Goal: Navigation & Orientation: Find specific page/section

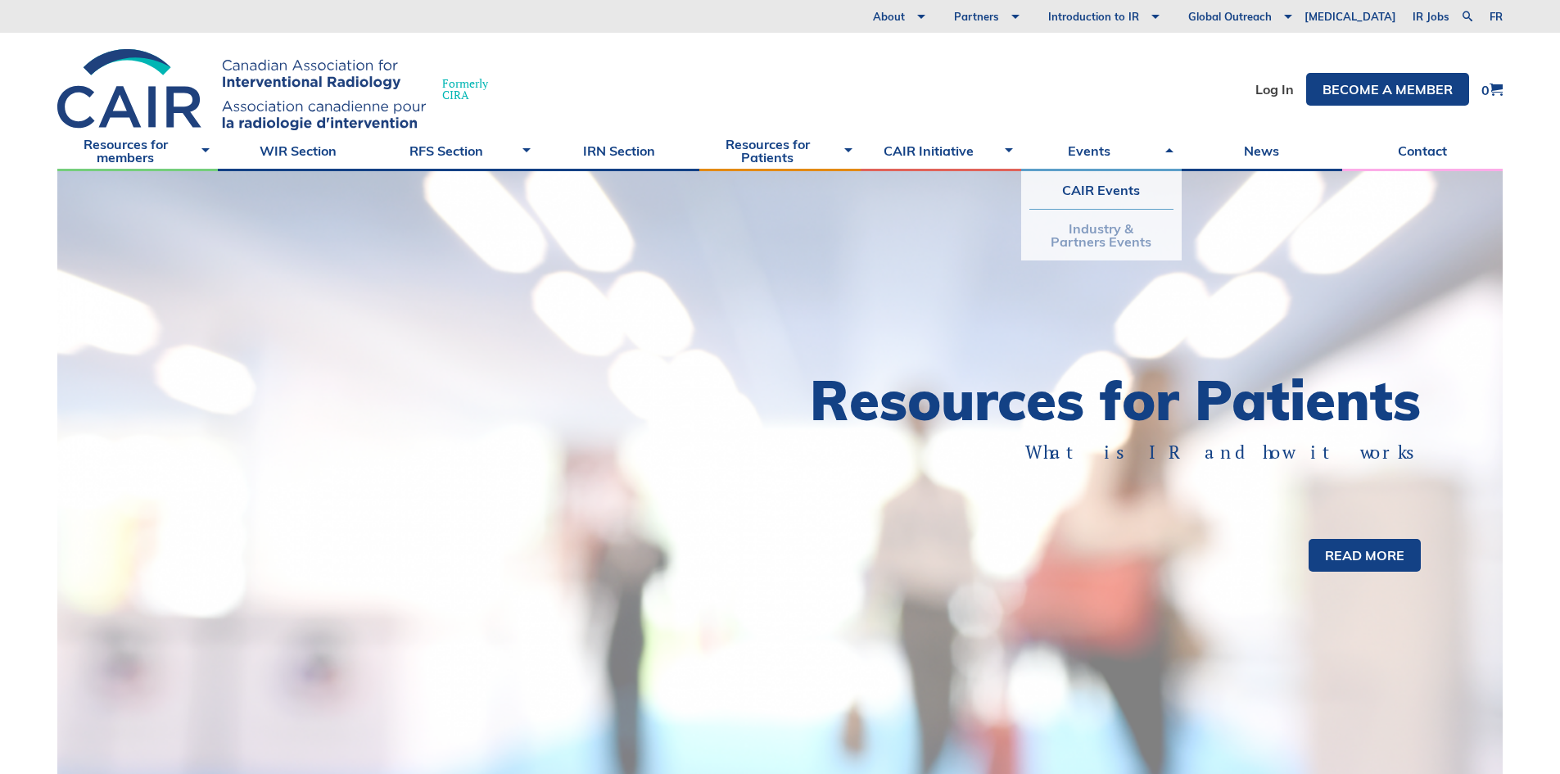
click at [1091, 233] on link "Industry & Partners Events" at bounding box center [1101, 235] width 144 height 51
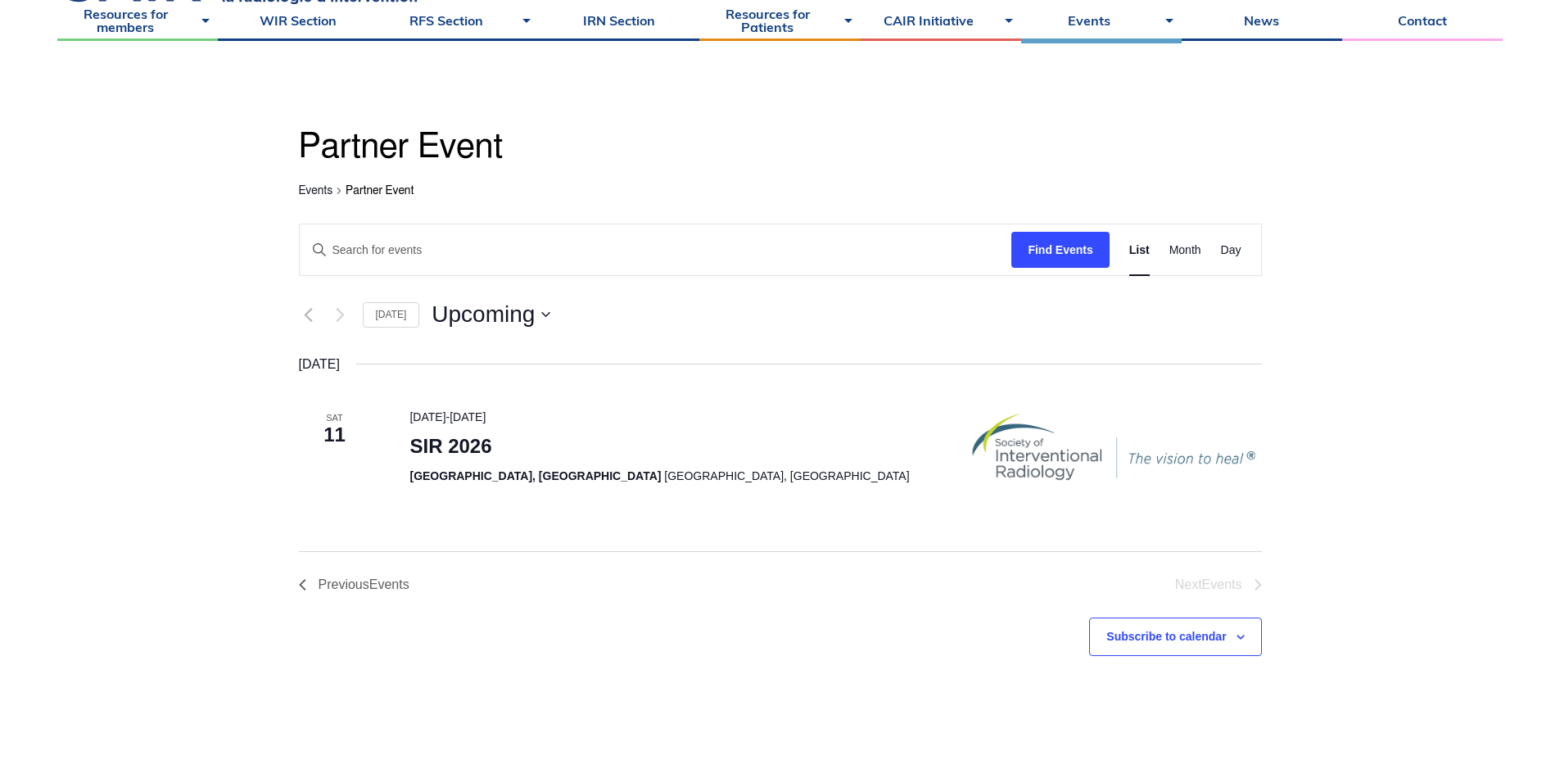
scroll to position [82, 0]
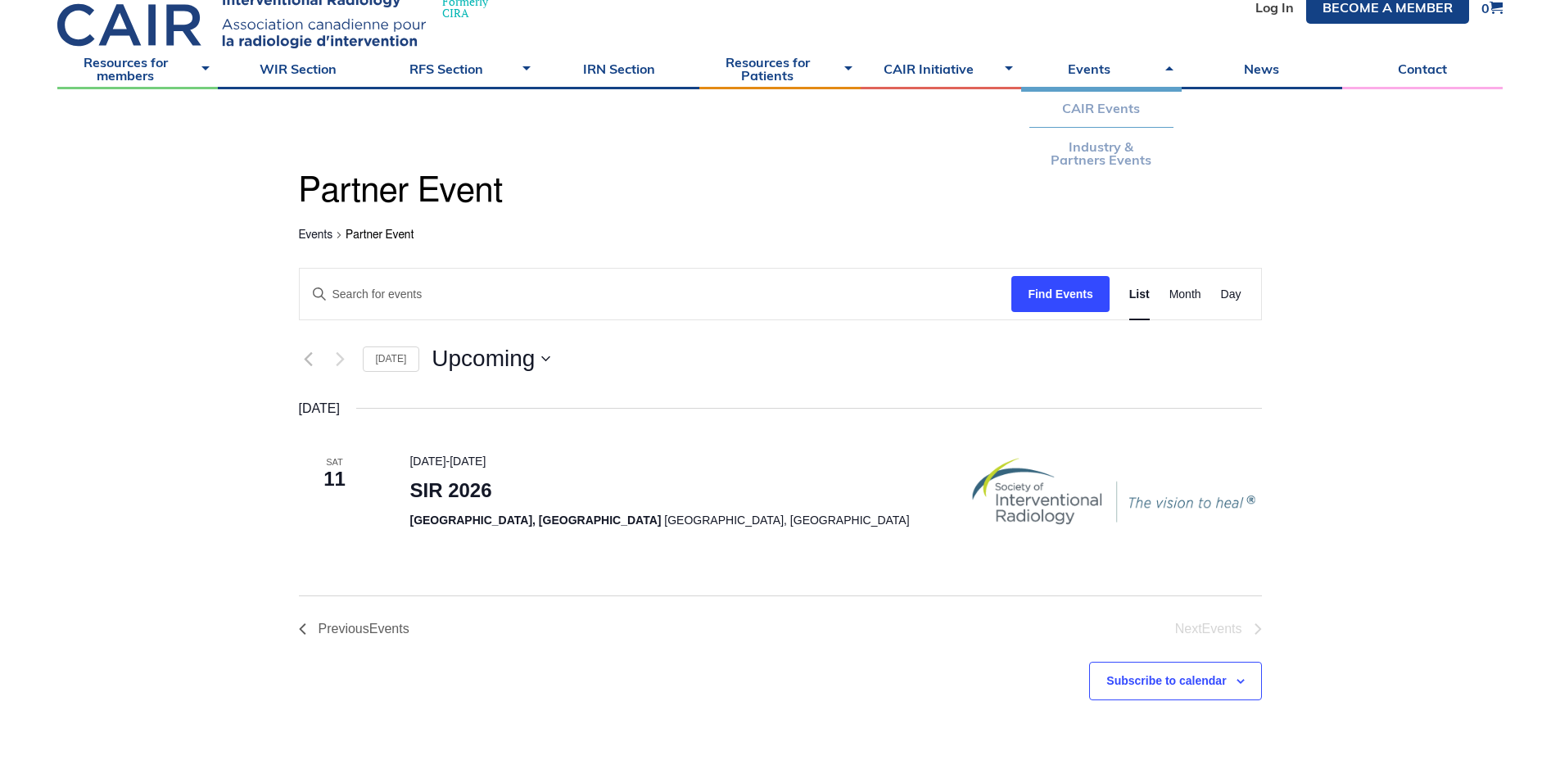
click at [1099, 108] on link "CAIR Events" at bounding box center [1101, 108] width 144 height 38
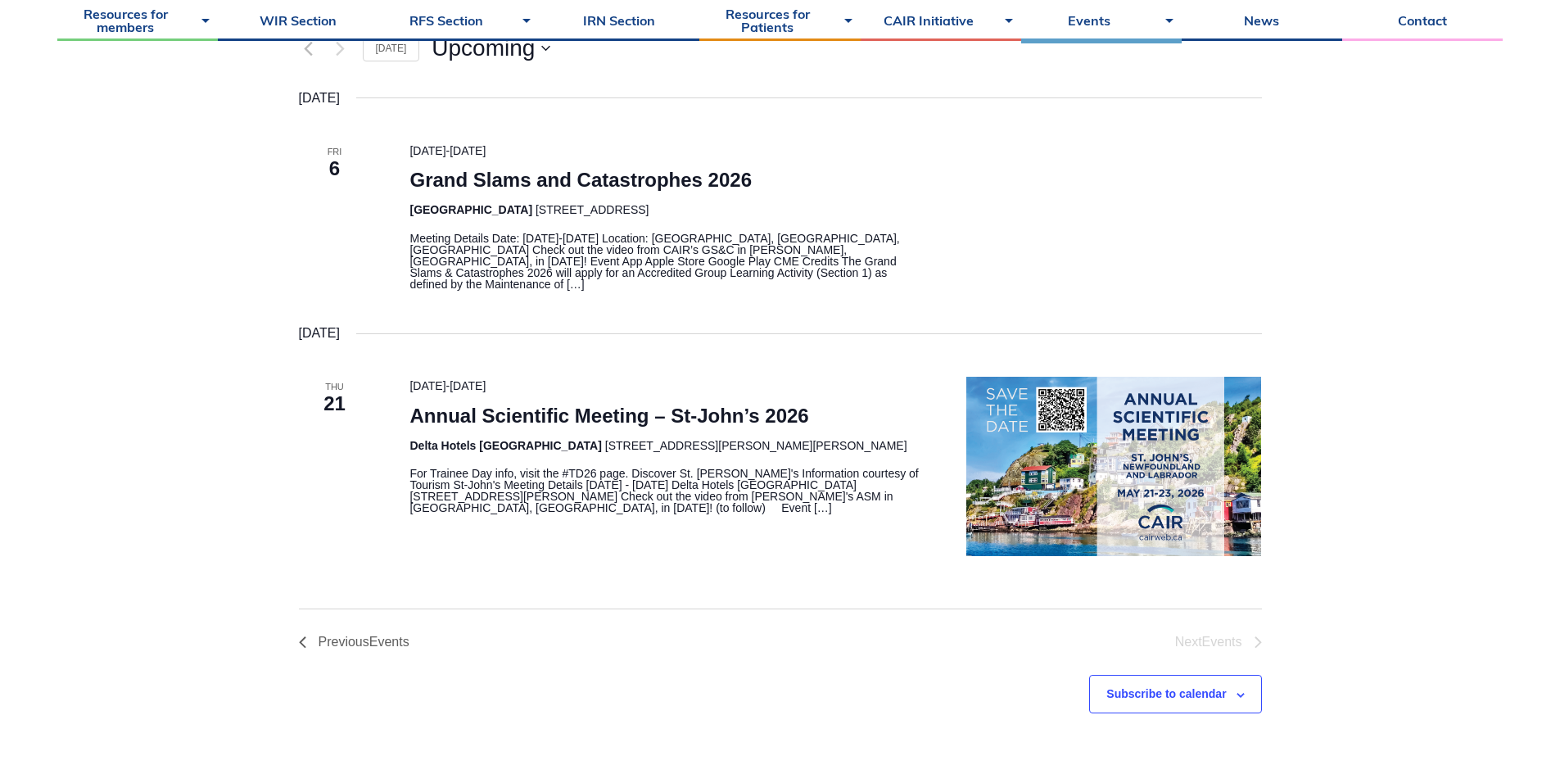
scroll to position [491, 0]
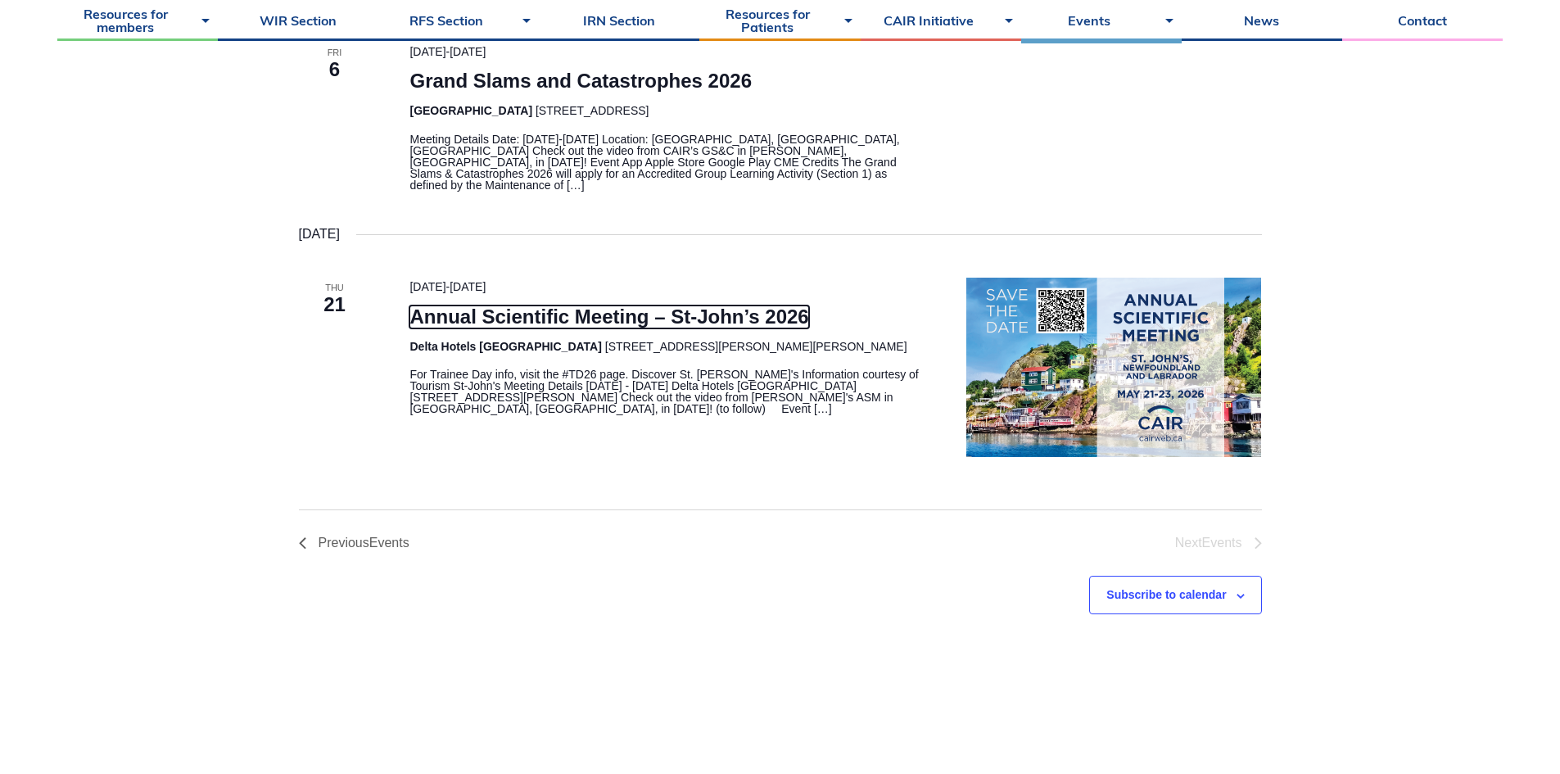
click at [537, 305] on link "Annual Scientific Meeting – St-John’s 2026" at bounding box center [608, 316] width 399 height 23
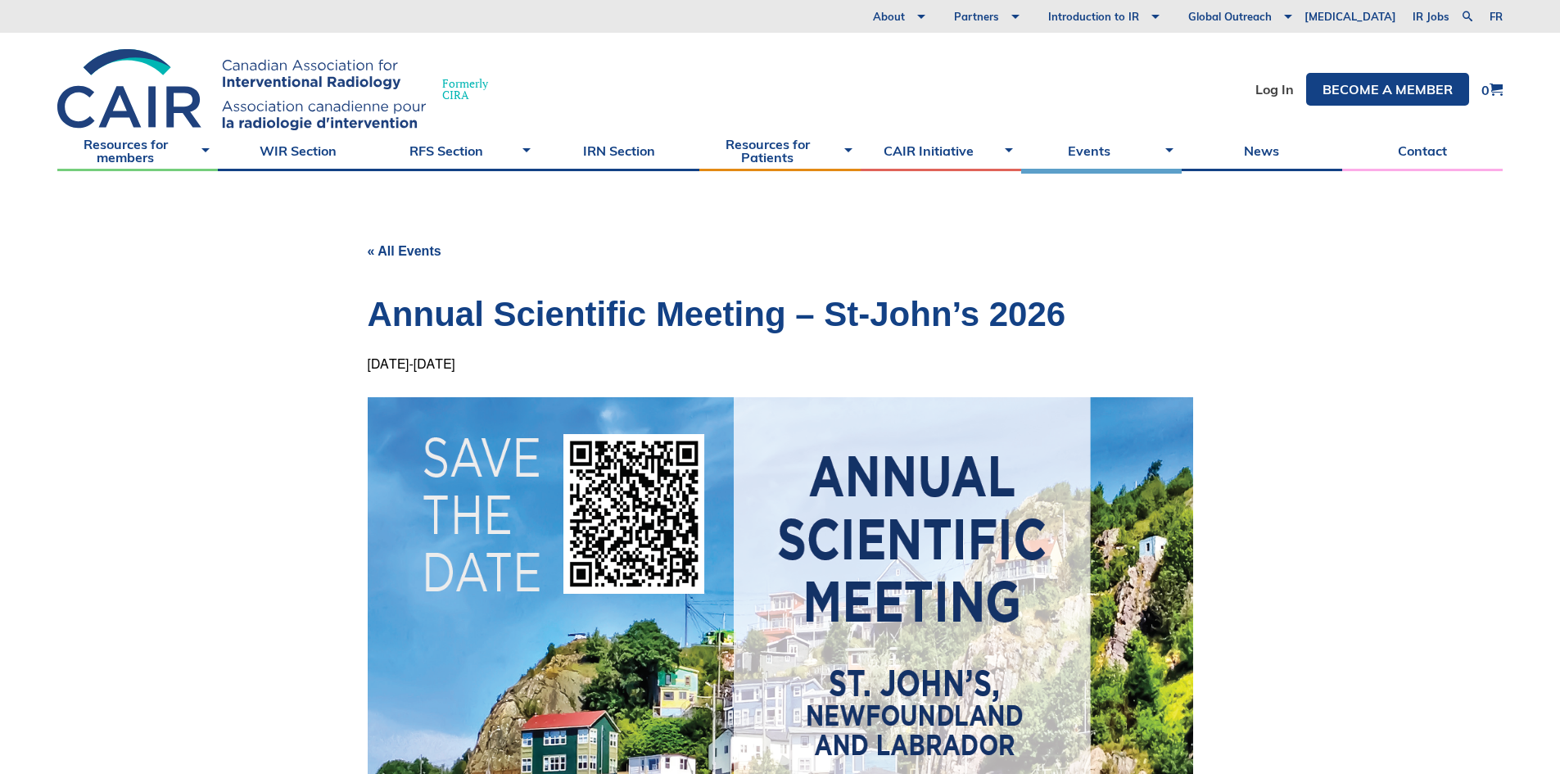
scroll to position [327, 0]
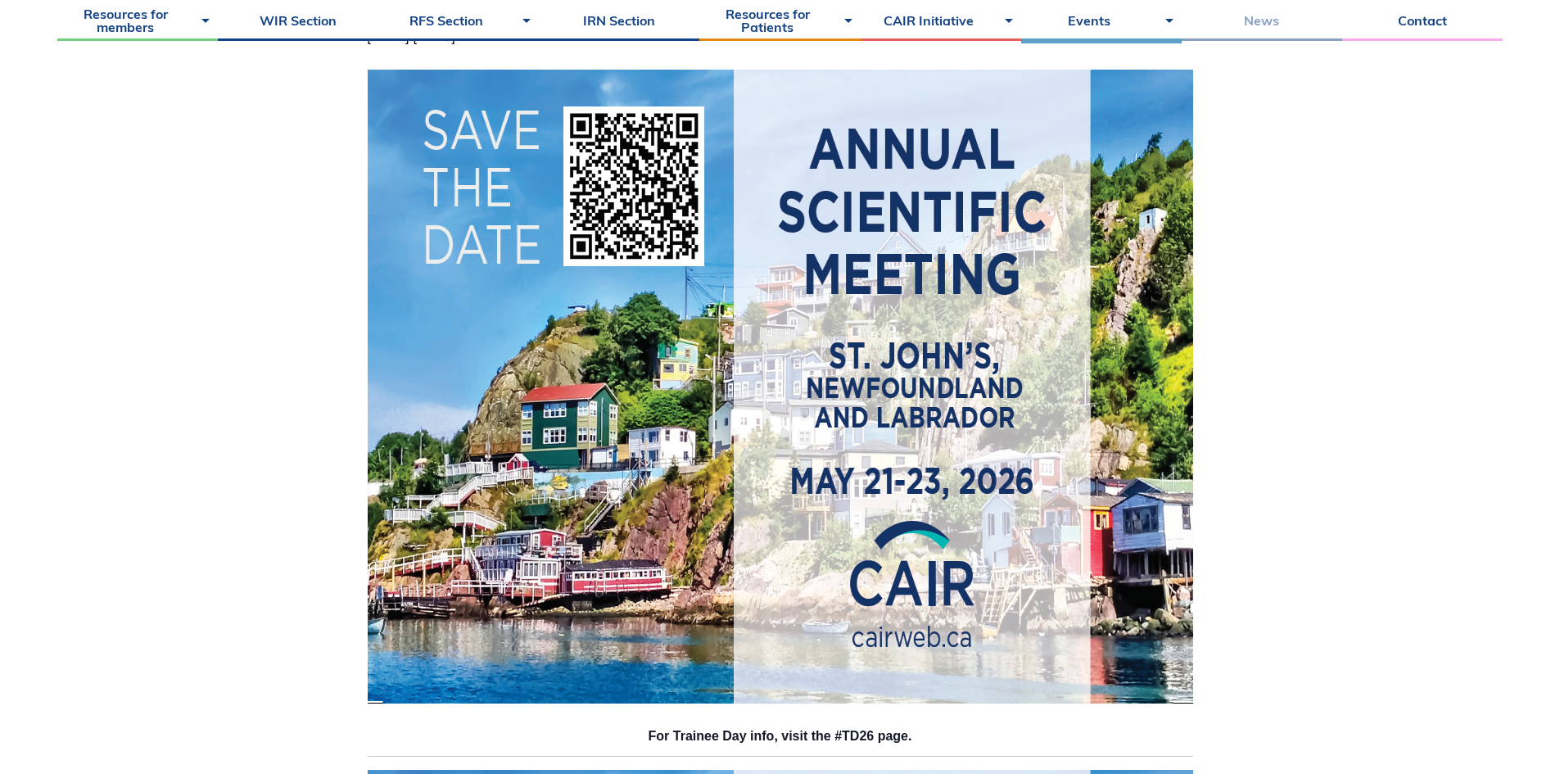
click at [1263, 21] on link "News" at bounding box center [1261, 20] width 160 height 41
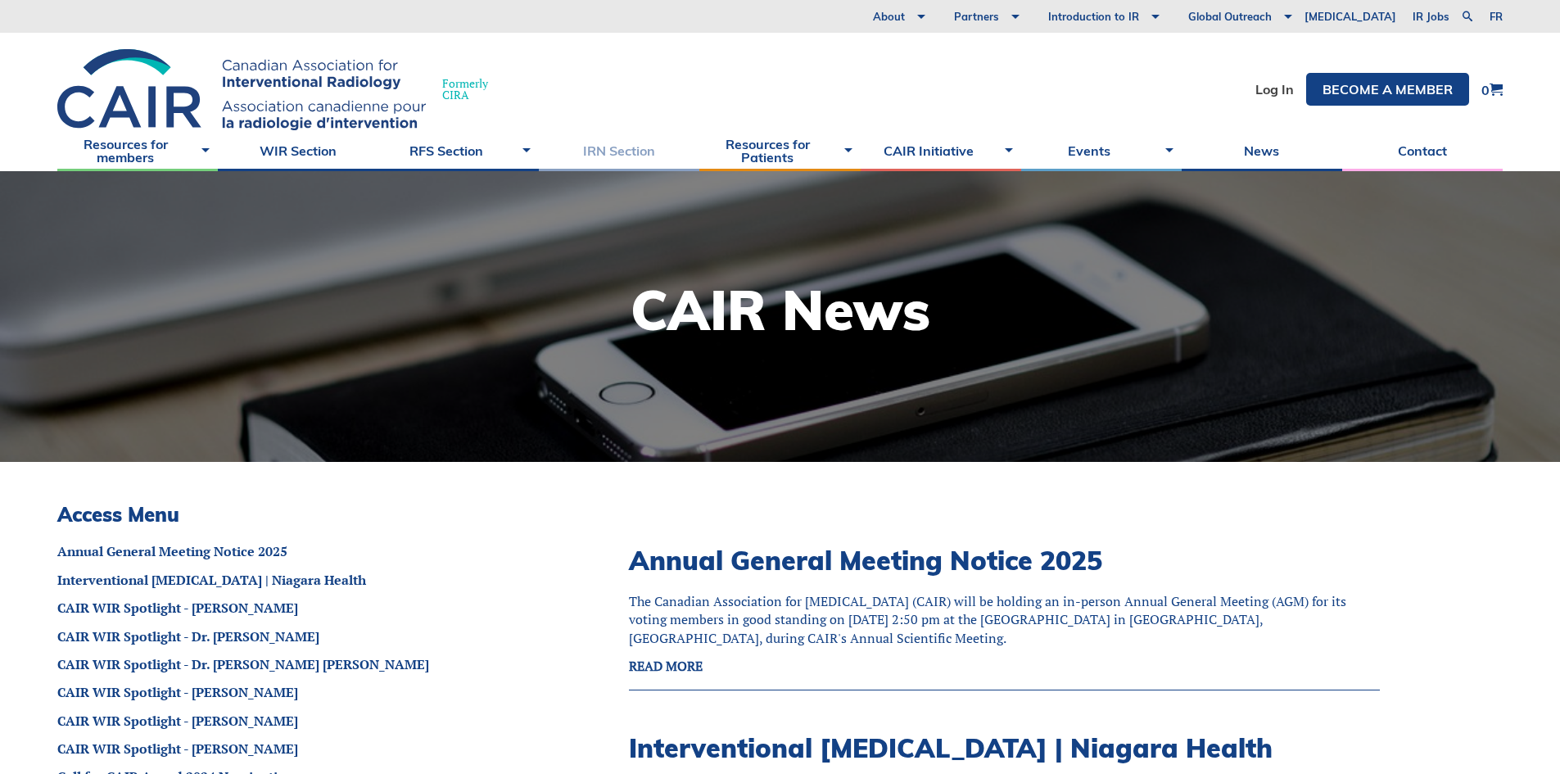
click at [613, 149] on link "IRN Section" at bounding box center [619, 150] width 160 height 41
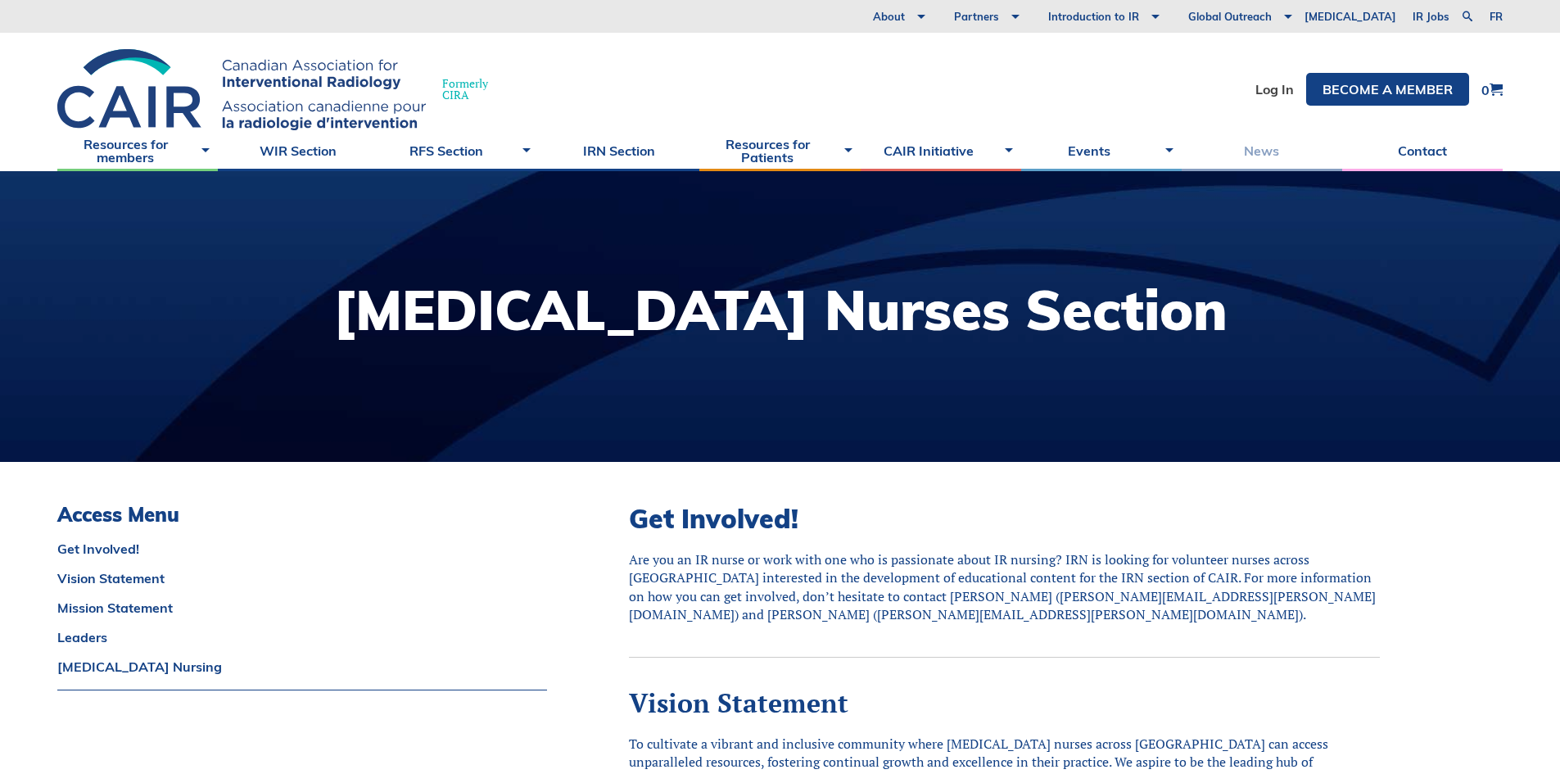
click at [1260, 151] on link "News" at bounding box center [1261, 150] width 160 height 41
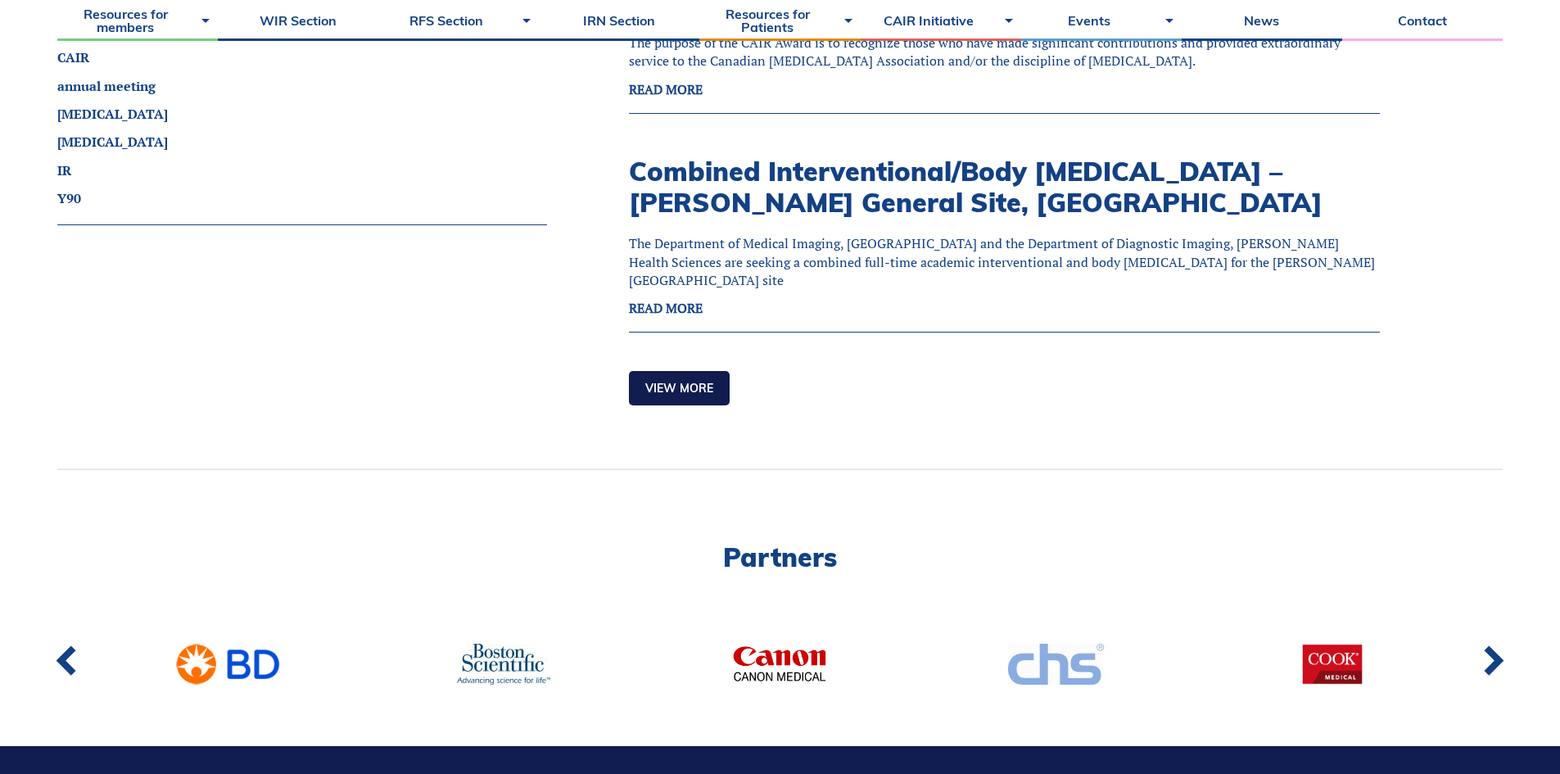
scroll to position [2186, 0]
